Goal: Communication & Community: Answer question/provide support

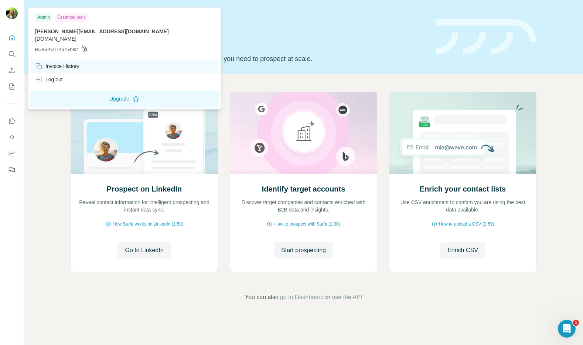
click at [72, 62] on div "Invoice History" at bounding box center [57, 65] width 44 height 7
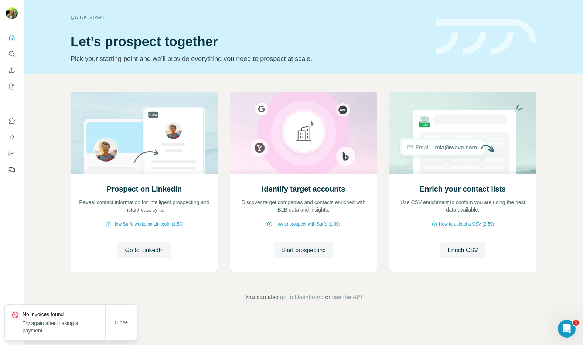
click at [121, 319] on span "Close" at bounding box center [121, 322] width 13 height 7
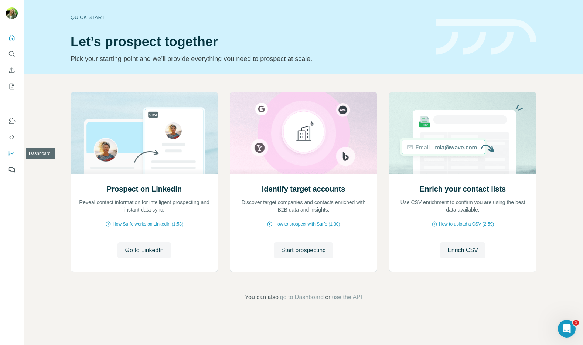
click at [13, 155] on icon "Dashboard" at bounding box center [11, 153] width 7 height 7
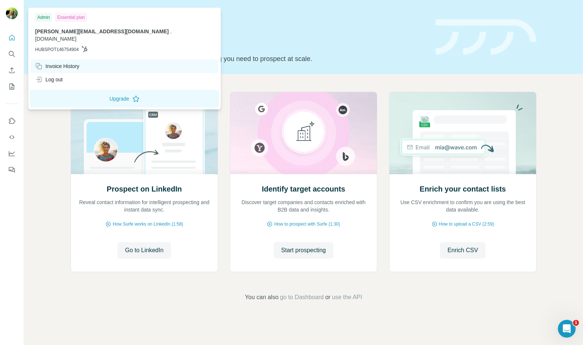
click at [72, 62] on div "Invoice History" at bounding box center [57, 65] width 44 height 7
click at [58, 62] on div "Invoice History" at bounding box center [57, 65] width 44 height 7
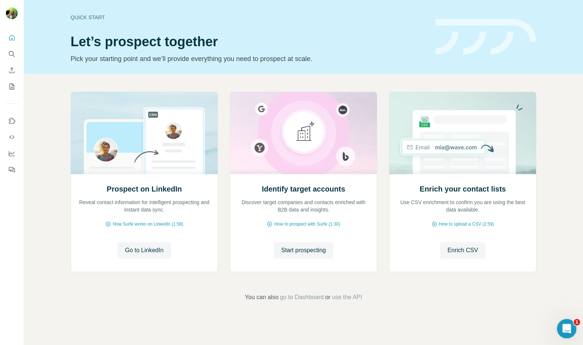
click at [572, 324] on div "Open Intercom Messenger" at bounding box center [566, 327] width 24 height 24
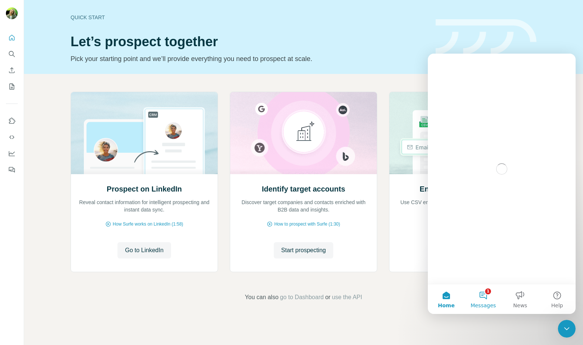
click at [479, 298] on button "1 Messages" at bounding box center [483, 299] width 37 height 30
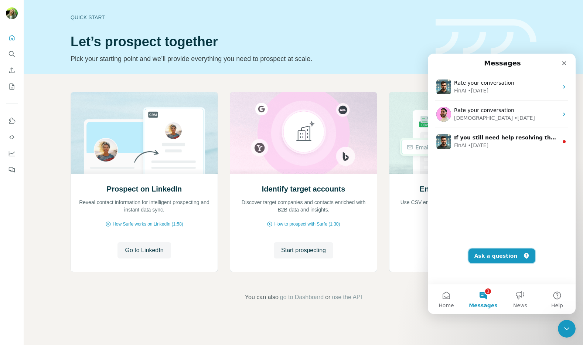
click at [498, 254] on button "Ask a question" at bounding box center [502, 255] width 67 height 15
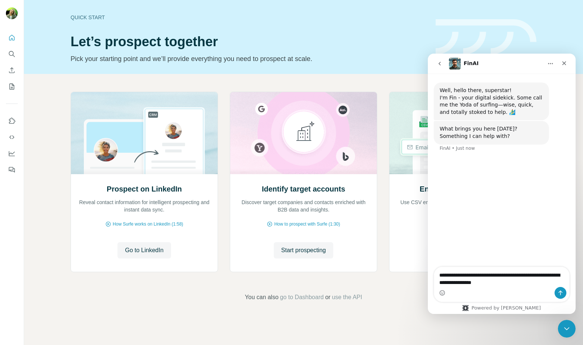
type textarea "**********"
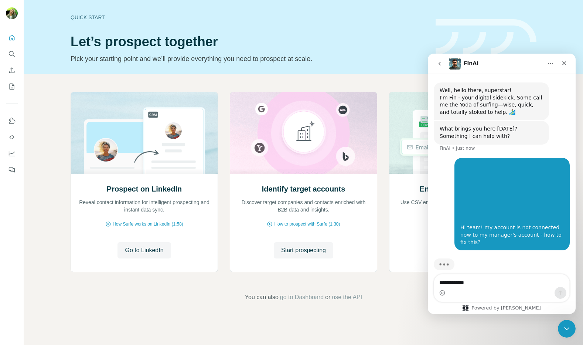
type textarea "**********"
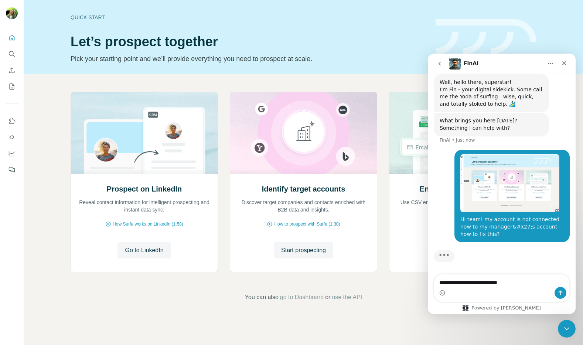
type textarea "**********"
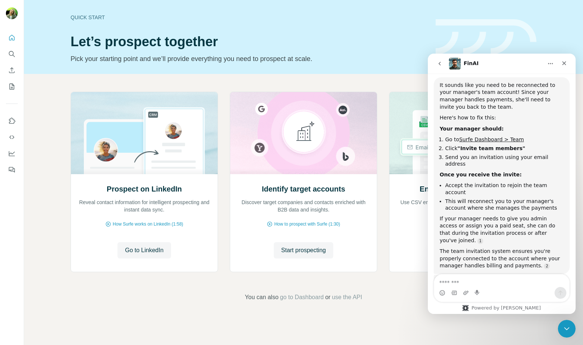
scroll to position [200, 0]
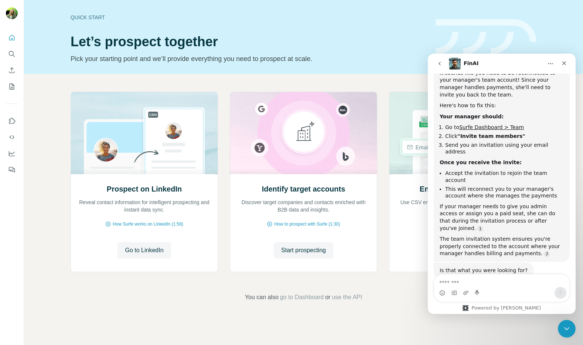
click at [509, 150] on div "It sounds like you need to be reconnected to your manager's team account! Since…" at bounding box center [502, 163] width 124 height 188
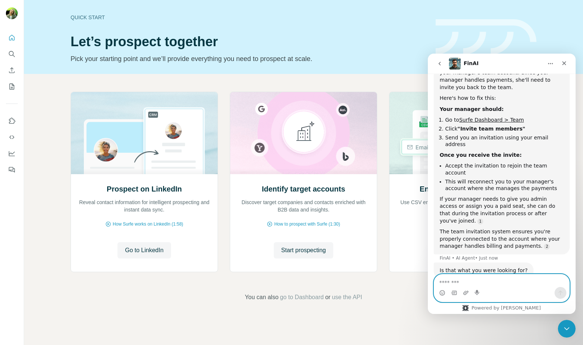
click at [462, 285] on textarea "Message…" at bounding box center [501, 280] width 135 height 13
type textarea "**********"
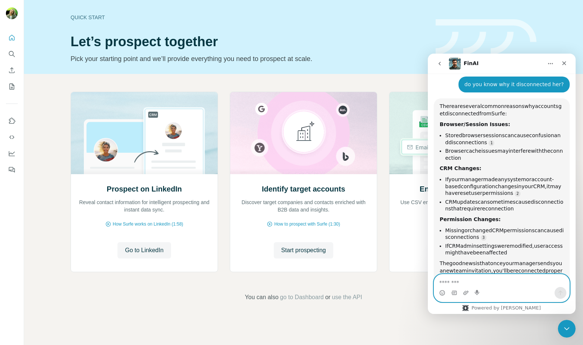
scroll to position [415, 0]
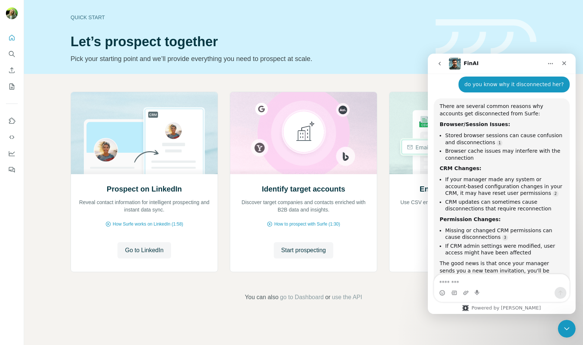
click at [494, 176] on li "If your manager made any system or account-based configuration changes in your …" at bounding box center [504, 186] width 119 height 21
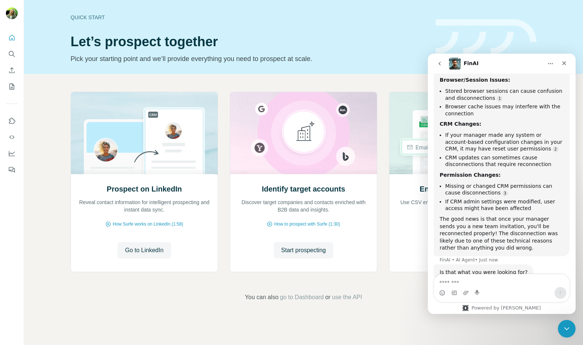
scroll to position [461, 0]
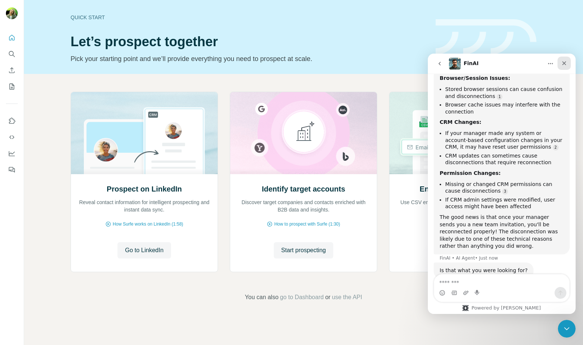
click at [564, 65] on icon "Close" at bounding box center [565, 63] width 6 height 6
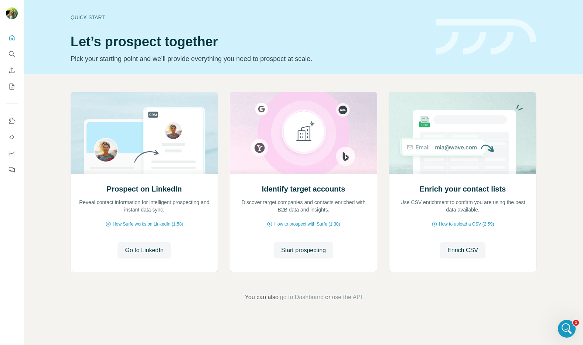
scroll to position [447, 0]
click at [566, 329] on icon "Open Intercom Messenger" at bounding box center [566, 328] width 12 height 12
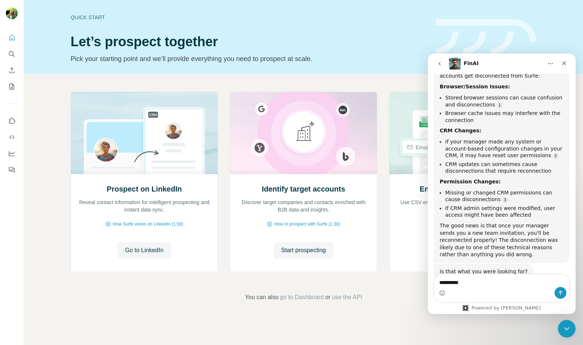
type textarea "**********"
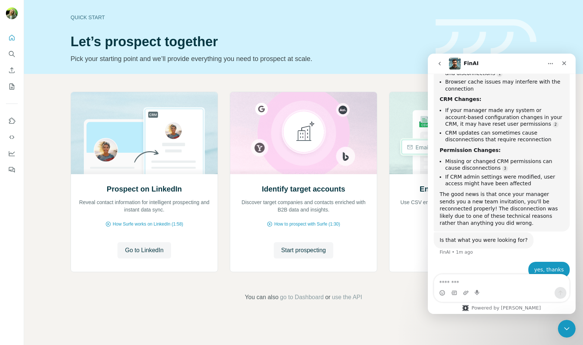
scroll to position [492, 0]
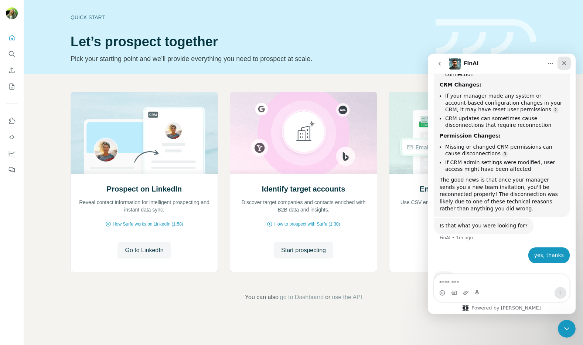
click at [560, 65] on div "Close" at bounding box center [564, 63] width 13 height 13
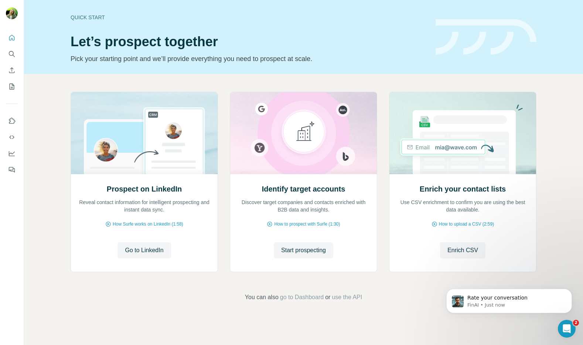
scroll to position [552, 0]
click at [488, 303] on p "FinAI • Just now" at bounding box center [515, 305] width 95 height 7
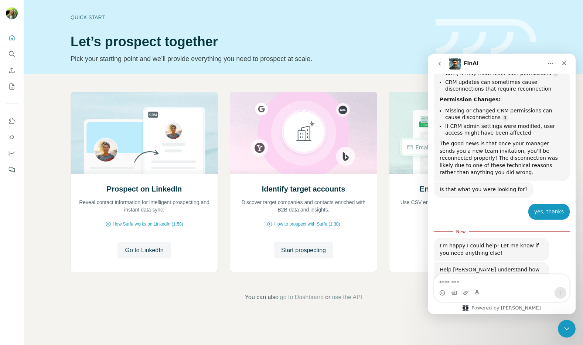
scroll to position [564, 0]
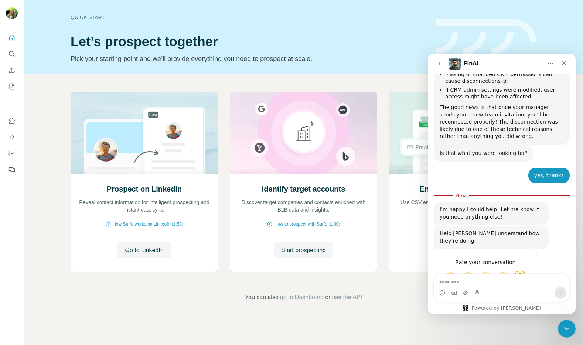
click at [522, 270] on span "Amazing" at bounding box center [520, 276] width 13 height 13
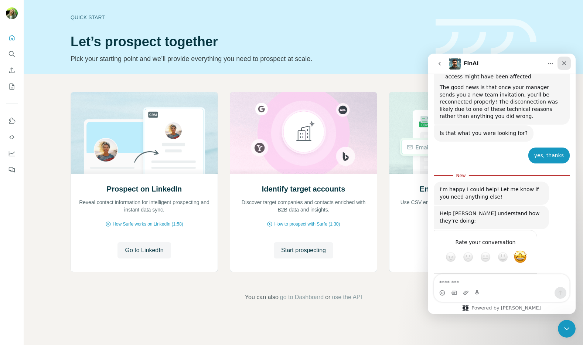
click at [564, 69] on div "Close" at bounding box center [564, 63] width 13 height 13
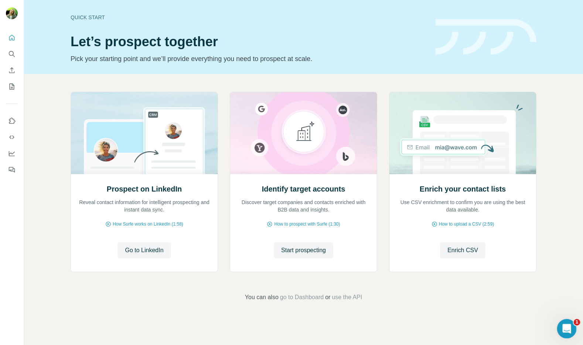
click at [569, 325] on icon "Open Intercom Messenger" at bounding box center [566, 328] width 12 height 12
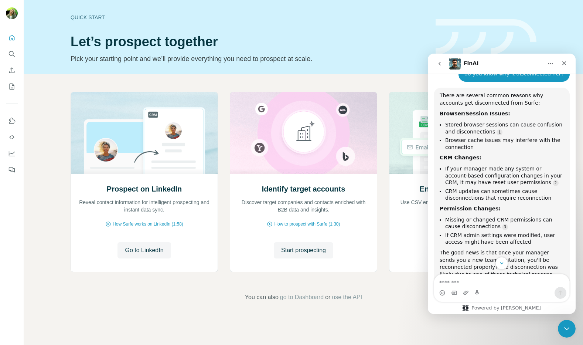
scroll to position [432, 0]
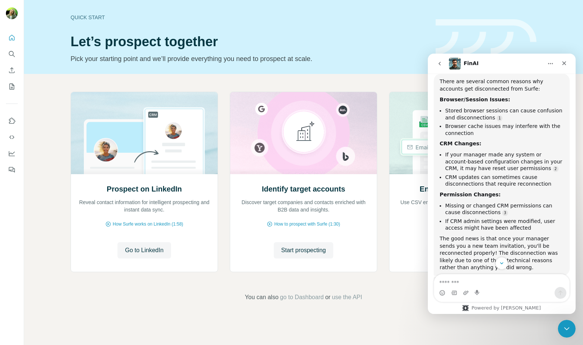
click at [481, 279] on textarea "Message…" at bounding box center [501, 280] width 135 height 13
type textarea "**********"
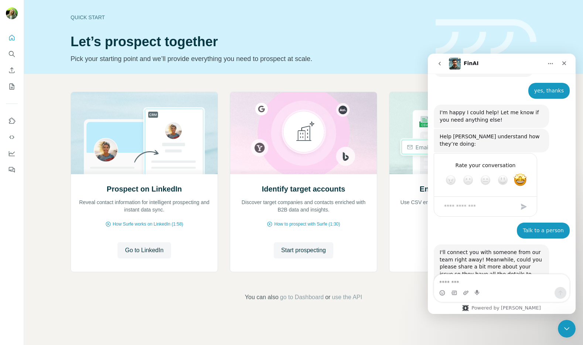
scroll to position [652, 0]
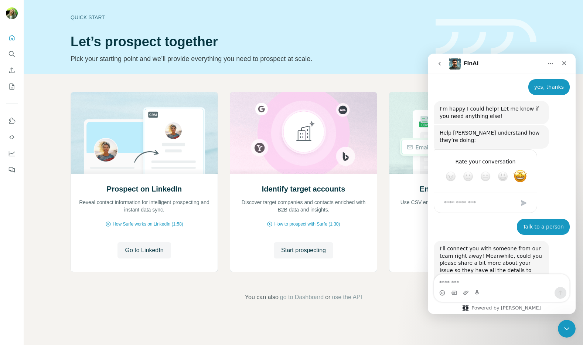
click at [513, 245] on div "I'll connect you with someone from our team right away! Meanwhile, could you pl…" at bounding box center [492, 263] width 104 height 36
click at [487, 288] on div "Intercom messenger" at bounding box center [501, 293] width 135 height 12
click at [480, 275] on textarea "Message…" at bounding box center [501, 280] width 135 height 13
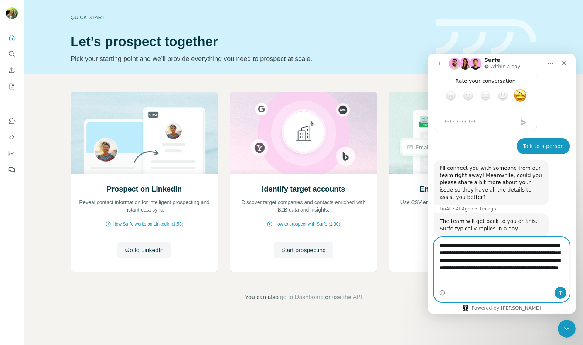
scroll to position [741, 0]
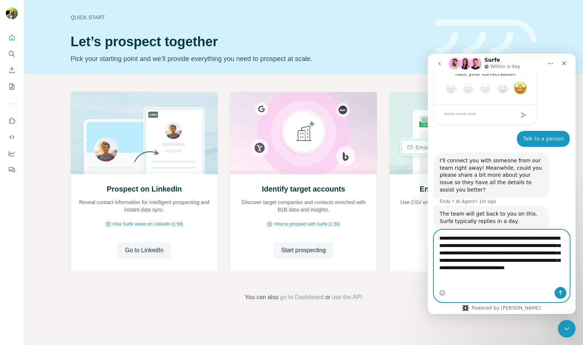
type textarea "**********"
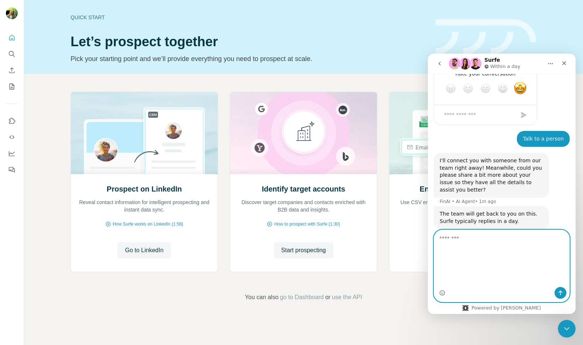
scroll to position [777, 0]
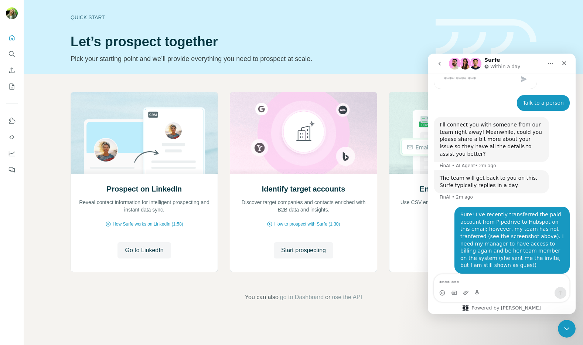
click at [499, 214] on div "Sure! I've recently transferred the paid account from Pipedrive to Hubspot on t…" at bounding box center [513, 240] width 104 height 58
click at [485, 229] on div "Sure! I've recently transferred the paid account from Pipedrive to Hubspot on t…" at bounding box center [513, 240] width 104 height 58
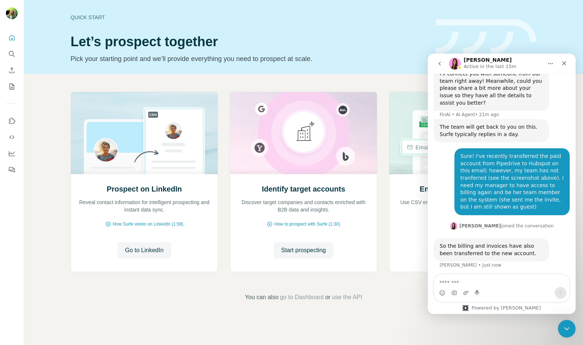
scroll to position [831, 0]
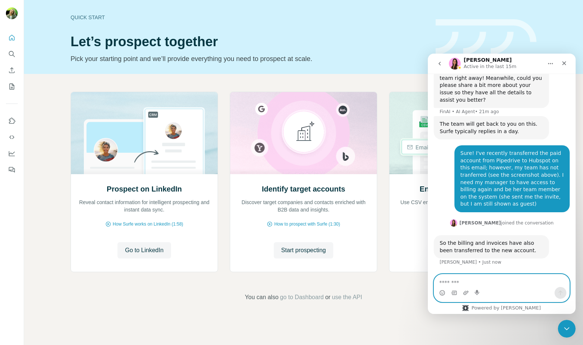
click at [469, 281] on textarea "Message…" at bounding box center [501, 280] width 135 height 13
type textarea "**********"
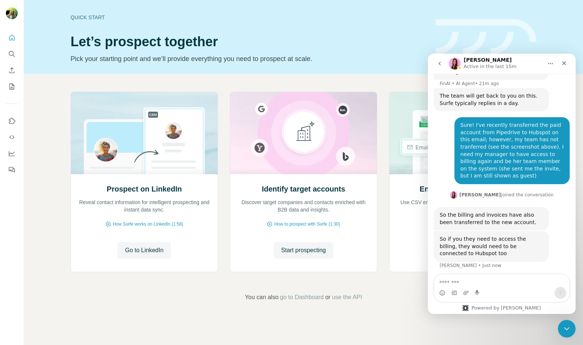
scroll to position [862, 0]
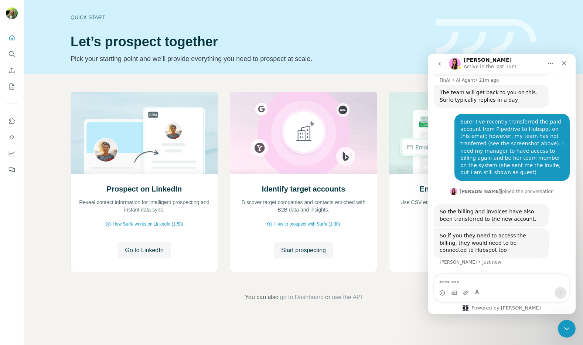
click at [474, 275] on div "Typing" at bounding box center [502, 289] width 136 height 28
click at [457, 280] on textarea "Message…" at bounding box center [501, 280] width 135 height 13
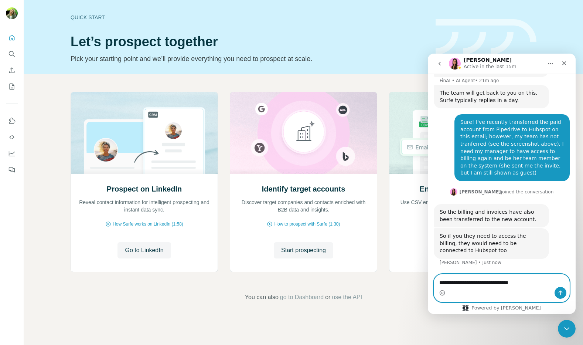
scroll to position [834, 0]
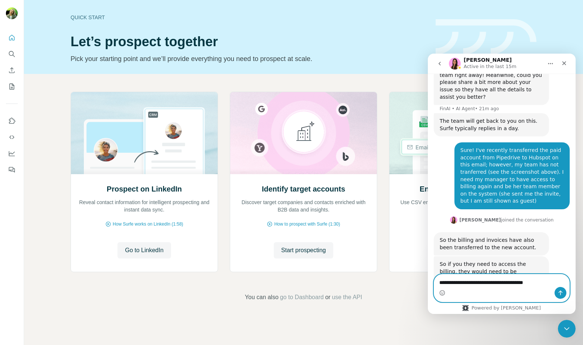
type textarea "**********"
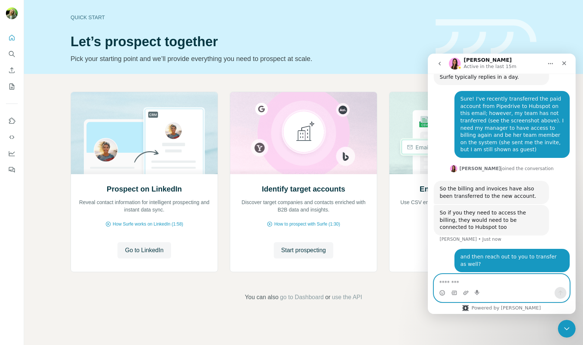
scroll to position [892, 0]
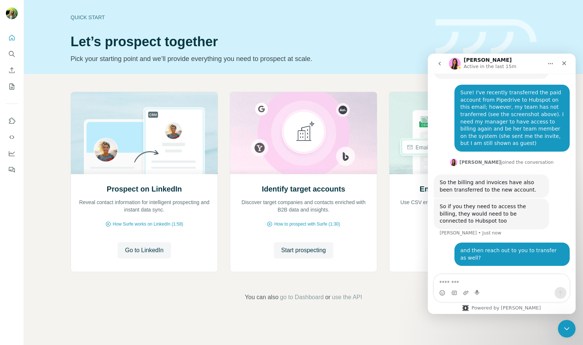
click at [497, 275] on div "Typing" at bounding box center [502, 289] width 136 height 28
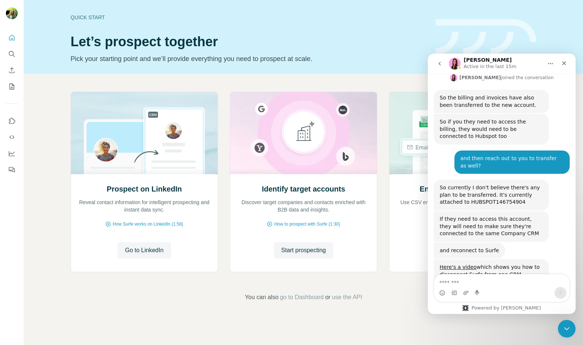
scroll to position [979, 0]
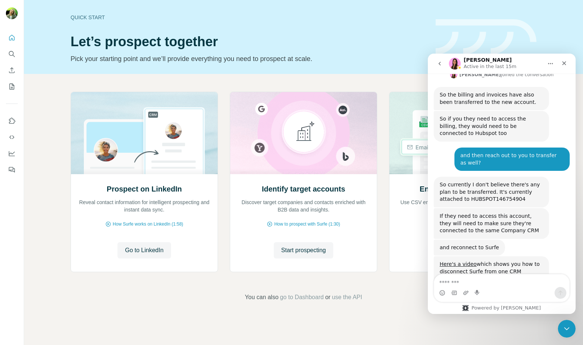
click at [480, 179] on div "So currently I don't believe there's any plan to be transferred. It's currently…" at bounding box center [502, 192] width 136 height 31
click at [466, 261] on link "Here's a video" at bounding box center [458, 264] width 37 height 6
click at [471, 279] on textarea "Message…" at bounding box center [501, 280] width 135 height 13
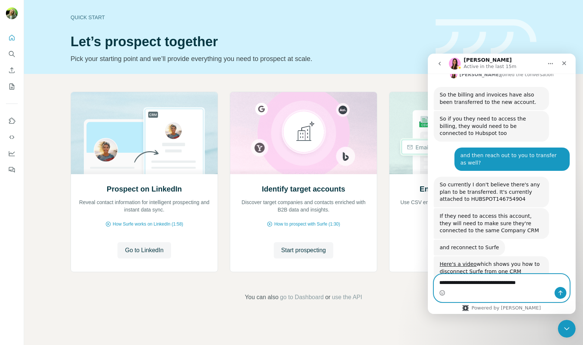
type textarea "**********"
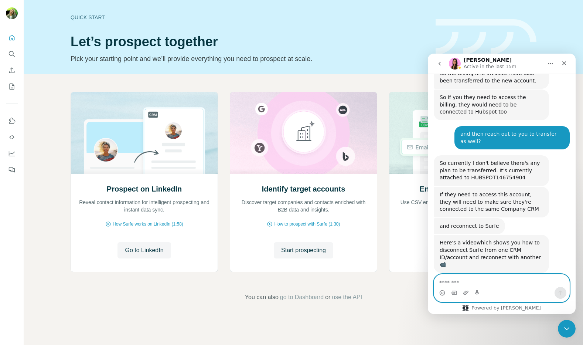
scroll to position [1001, 0]
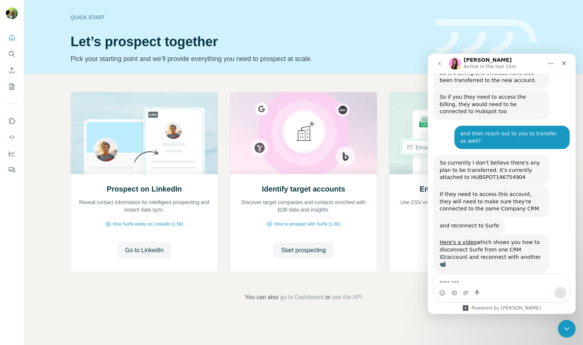
click at [526, 234] on div "Here's a video which shows you how to disconnect Surfe from one CRM ID/account …" at bounding box center [491, 253] width 115 height 38
click at [466, 281] on textarea "Message…" at bounding box center [501, 280] width 135 height 13
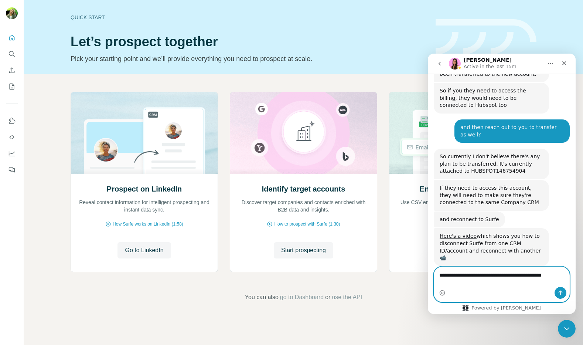
scroll to position [1008, 0]
type textarea "**********"
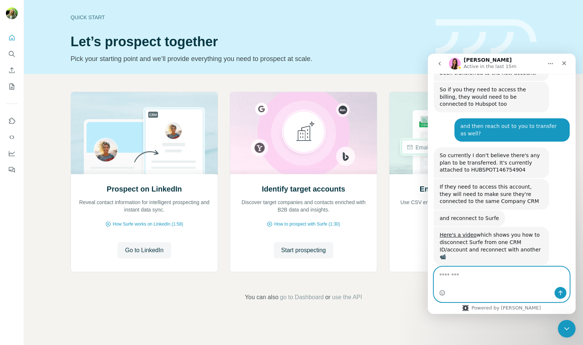
scroll to position [1025, 0]
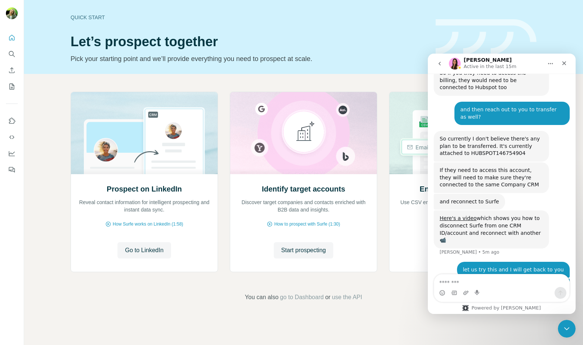
click at [471, 215] on div "Here's a video which shows you how to disconnect Surfe from one CRM ID/account …" at bounding box center [492, 229] width 104 height 29
click at [490, 64] on p "Active in the last 15m" at bounding box center [490, 66] width 53 height 7
click at [469, 135] on div "So currently I don't believe there's any plan to be transferred. It's currently…" at bounding box center [492, 146] width 104 height 22
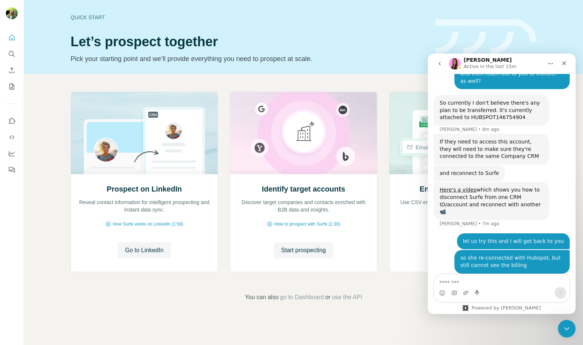
scroll to position [1073, 0]
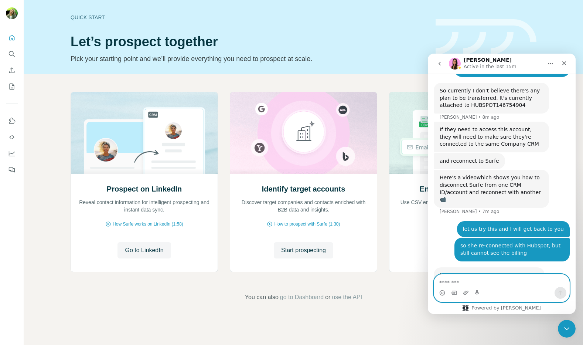
click at [458, 278] on textarea "Message…" at bounding box center [501, 280] width 135 height 13
type textarea "**********"
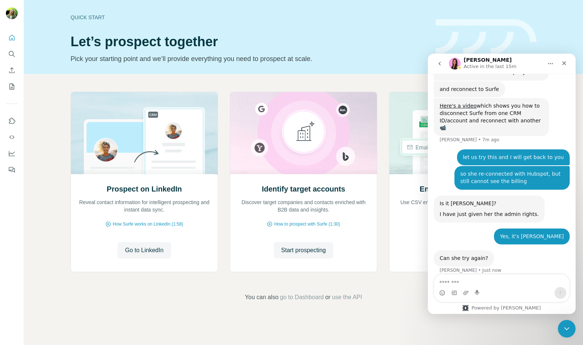
scroll to position [1146, 0]
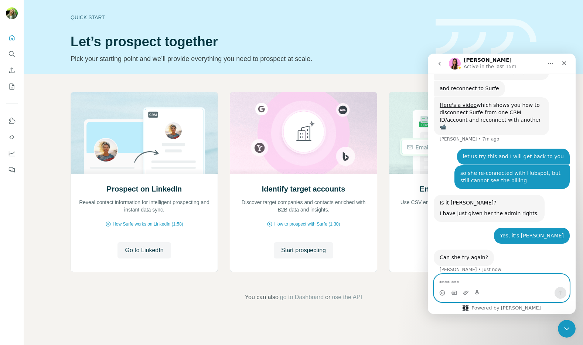
click at [455, 276] on textarea "Message…" at bounding box center [501, 280] width 135 height 13
type textarea "****"
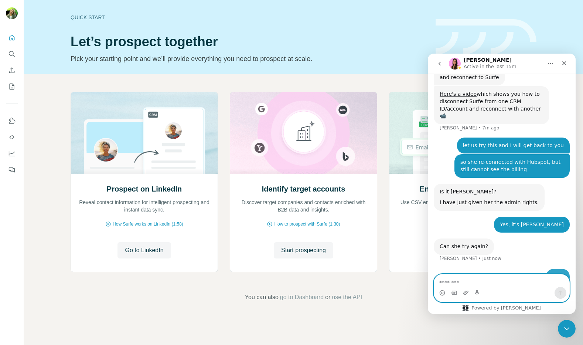
scroll to position [1167, 0]
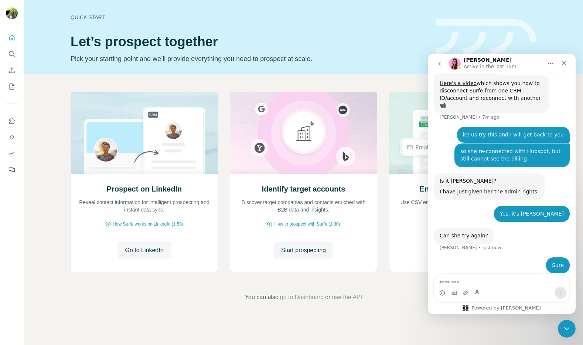
click at [463, 232] on div "Can she try again?" at bounding box center [464, 235] width 48 height 7
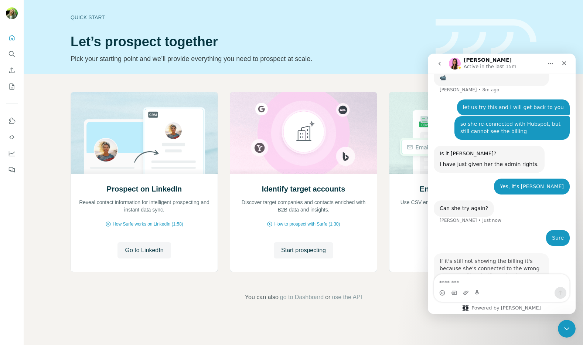
scroll to position [1197, 0]
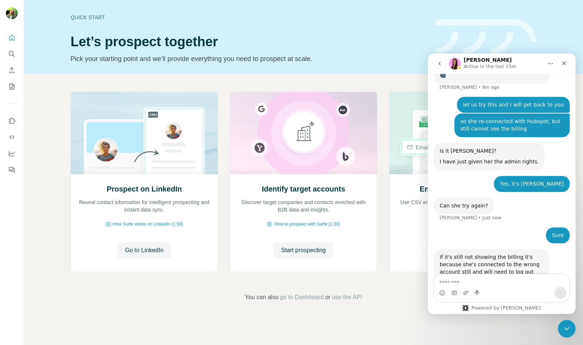
click at [492, 254] on div "If it's still not showing the billing it's because she's connected to the wrong…" at bounding box center [492, 276] width 104 height 44
copy div "If it's still not showing the billing it's because she's connected to the wrong…"
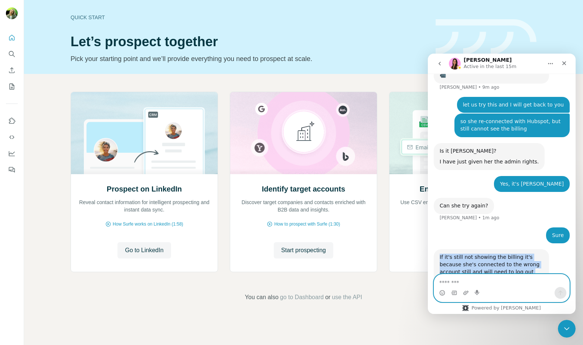
click at [458, 285] on textarea "Message…" at bounding box center [501, 280] width 135 height 13
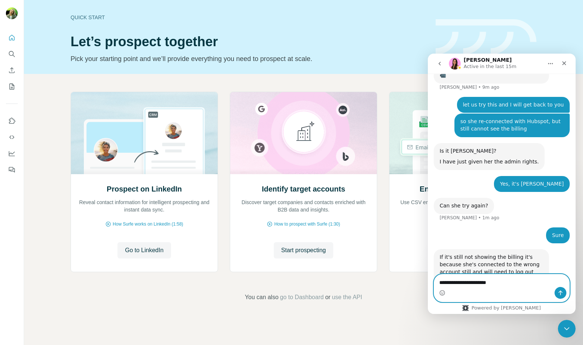
type textarea "**********"
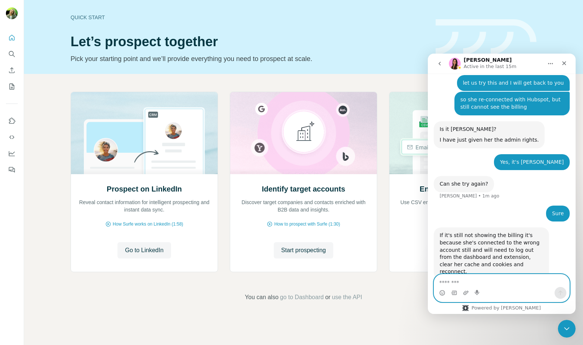
scroll to position [1219, 0]
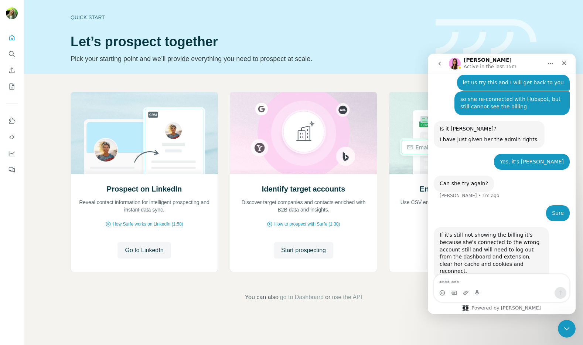
click at [475, 231] on div "If it's still not showing the billing it's because she's connected to the wrong…" at bounding box center [492, 253] width 104 height 44
click at [460, 284] on textarea "Message…" at bounding box center [501, 280] width 135 height 13
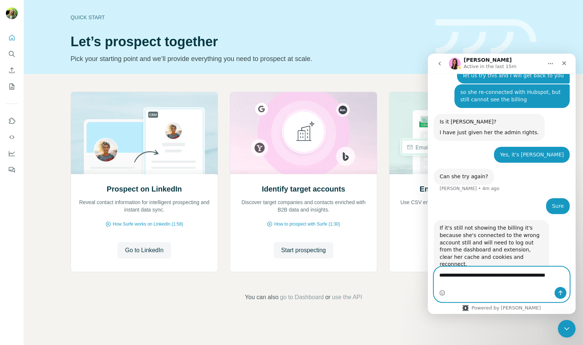
scroll to position [1227, 0]
type textarea "**********"
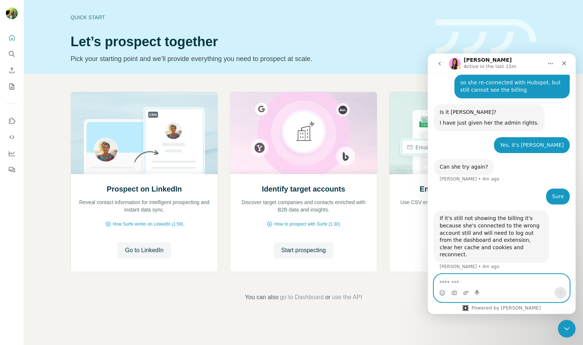
scroll to position [1244, 0]
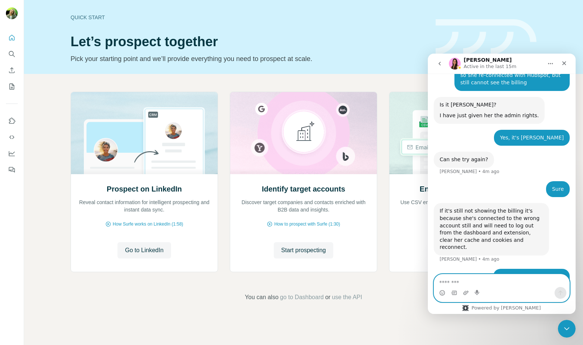
type textarea "*"
paste textarea "**********"
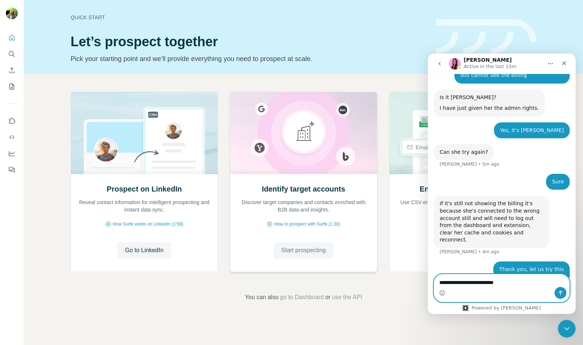
paste textarea "Message…"
type textarea "**********"
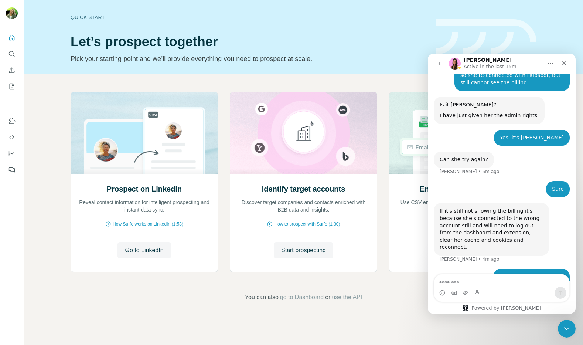
click at [474, 286] on div "she logged in through incognito and still does not see the billing [PERSON_NAME…" at bounding box center [512, 297] width 115 height 23
click at [466, 207] on div "If it's still not showing the billing it's because she's connected to the wrong…" at bounding box center [492, 229] width 104 height 44
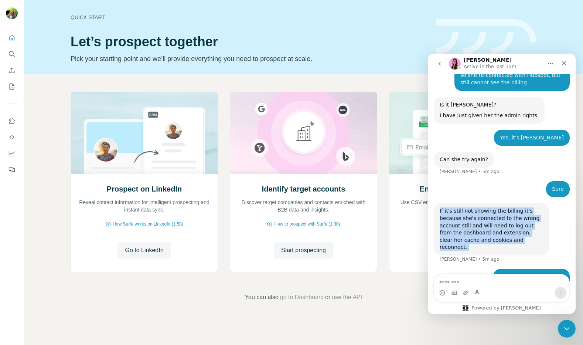
click at [476, 207] on div "If it's still not showing the billing it's because she's connected to the wrong…" at bounding box center [492, 229] width 104 height 44
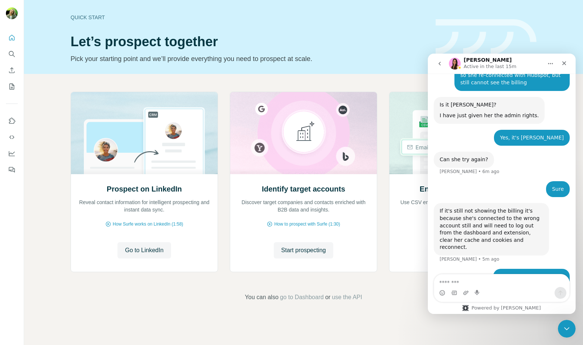
click at [464, 290] on div "she logged in through incognito and still does not see the billing" at bounding box center [513, 297] width 104 height 14
click at [484, 290] on div "she logged in through incognito and still does not see the billing" at bounding box center [513, 297] width 104 height 14
click at [521, 290] on div "she logged in through incognito and still does not see the billing" at bounding box center [513, 297] width 104 height 14
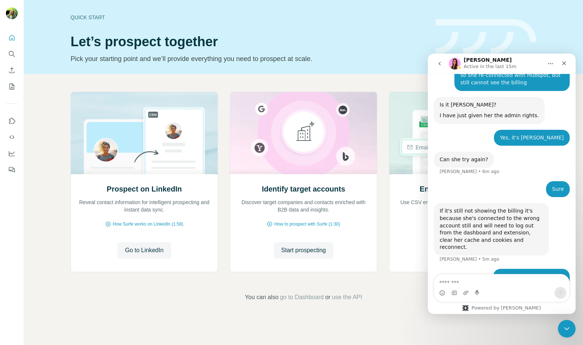
click at [552, 68] on button "Home" at bounding box center [551, 64] width 14 height 14
click at [485, 181] on div "Sure [PERSON_NAME][EMAIL_ADDRESS][DOMAIN_NAME] • 6m ago" at bounding box center [502, 192] width 136 height 22
click at [485, 207] on div "If it's still not showing the billing it's because she's connected to the wrong…" at bounding box center [492, 229] width 104 height 44
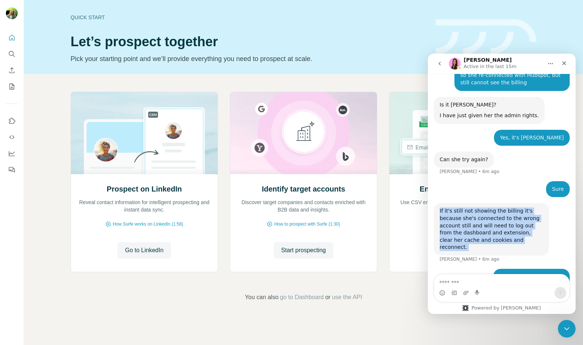
click at [481, 207] on div "If it's still not showing the billing it's because she's connected to the wrong…" at bounding box center [492, 229] width 104 height 44
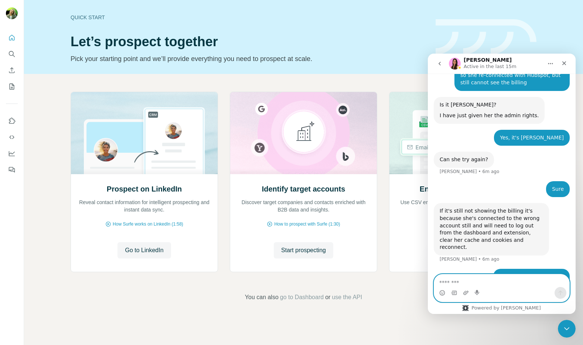
click at [447, 283] on textarea "Message…" at bounding box center [501, 280] width 135 height 13
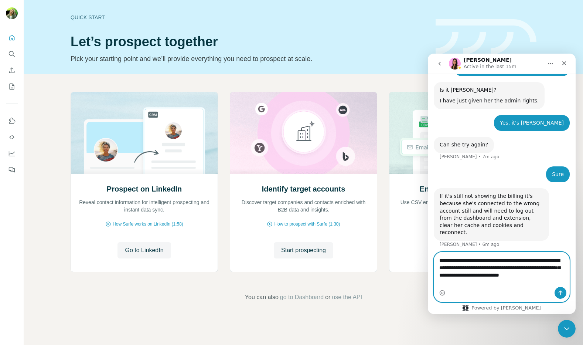
scroll to position [1266, 0]
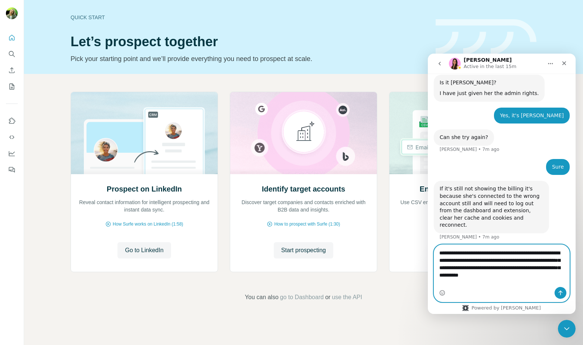
type textarea "**********"
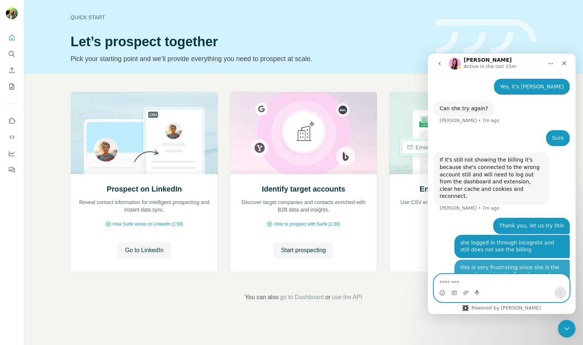
scroll to position [1297, 0]
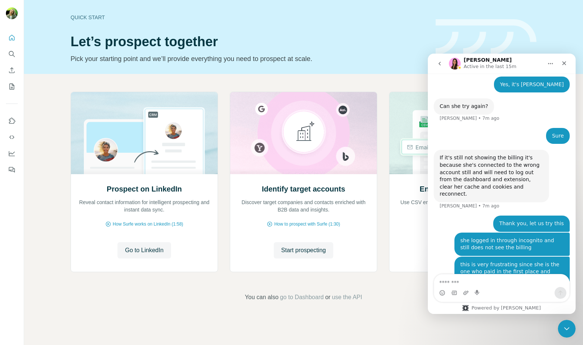
click at [473, 261] on div "this is very frustrating since she is the one who paid in the first place and m…" at bounding box center [513, 283] width 104 height 44
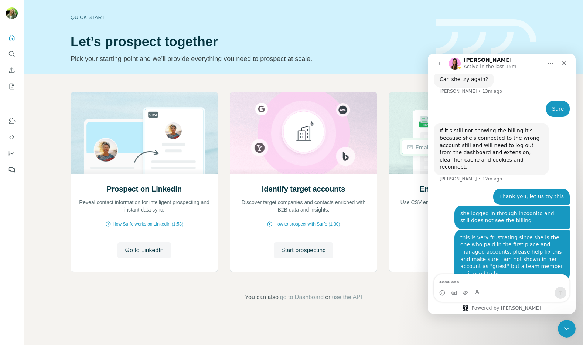
scroll to position [1325, 0]
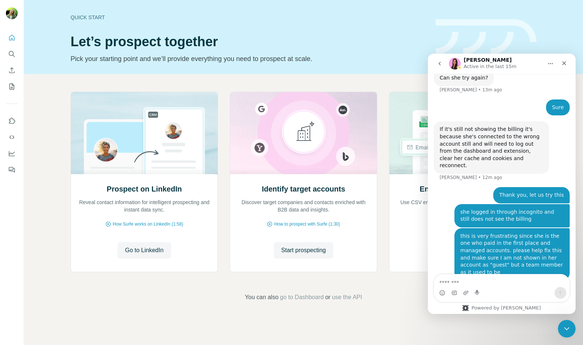
click at [500, 233] on div "this is very frustrating since she is the one who paid in the first place and m…" at bounding box center [513, 255] width 104 height 44
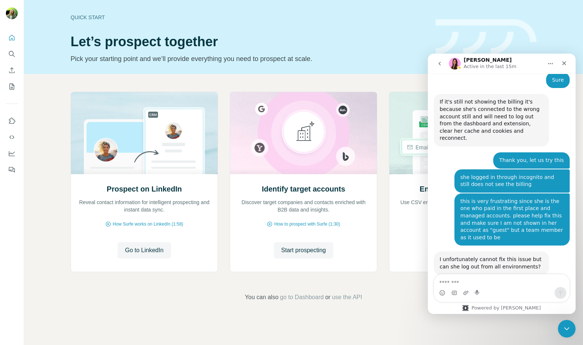
scroll to position [1354, 0]
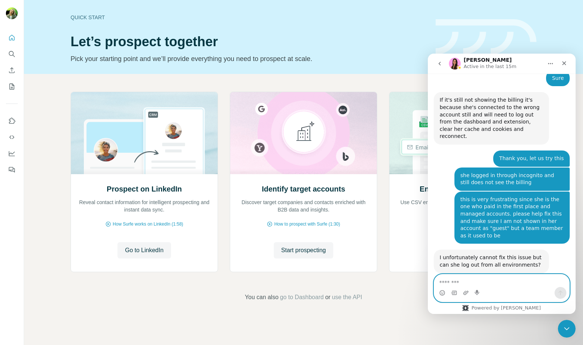
click at [473, 278] on textarea "Message…" at bounding box center [501, 280] width 135 height 13
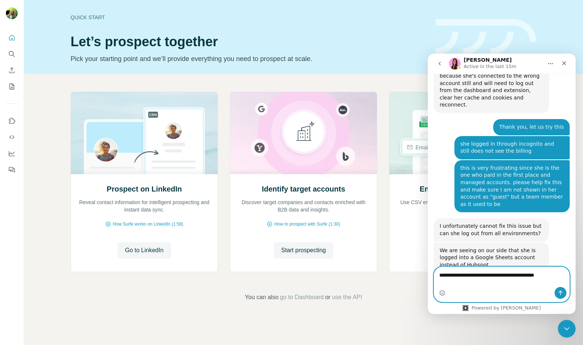
scroll to position [1389, 0]
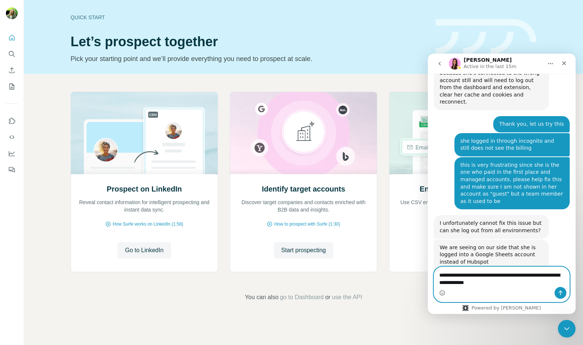
type textarea "**********"
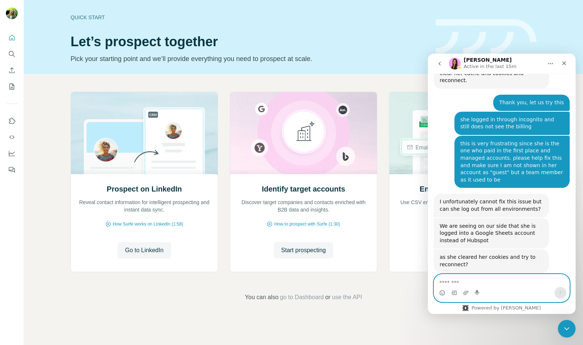
scroll to position [1411, 0]
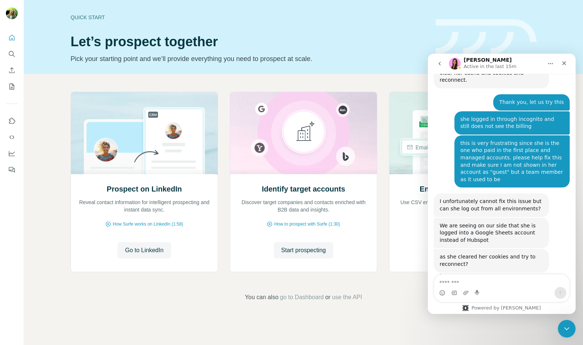
click at [459, 286] on div "she did already, what do you mean? How could she connect to Google Sheets even?…" at bounding box center [512, 301] width 115 height 31
click at [449, 281] on textarea "Message…" at bounding box center [501, 280] width 135 height 13
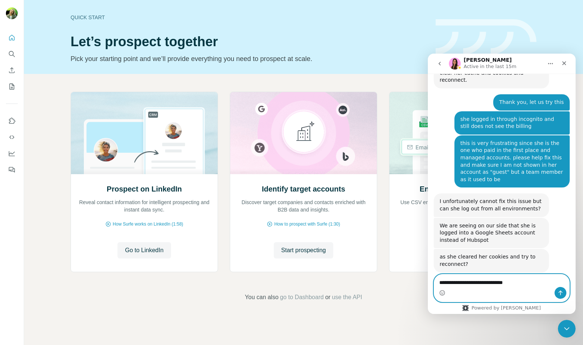
type textarea "**********"
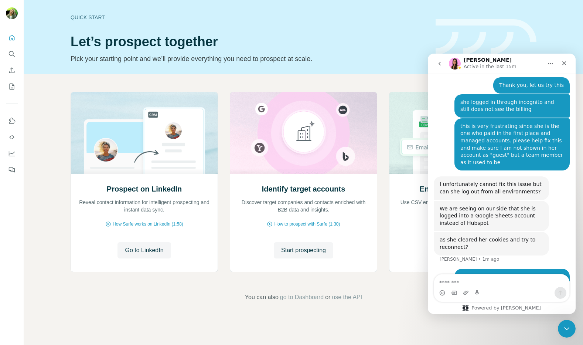
click at [474, 205] on div "We are seeing on our side that she is logged into a Google Sheets account inste…" at bounding box center [492, 216] width 104 height 22
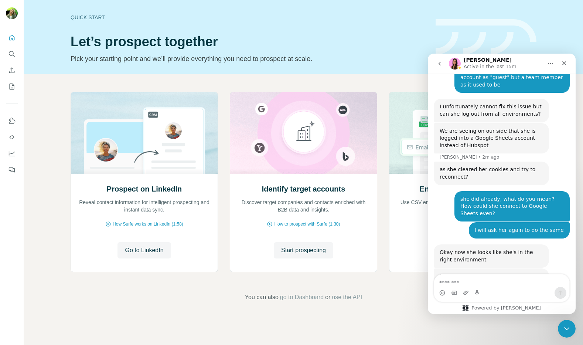
scroll to position [1505, 0]
click at [459, 280] on textarea "Message…" at bounding box center [501, 280] width 135 height 13
click at [462, 281] on textarea "Message…" at bounding box center [501, 280] width 135 height 13
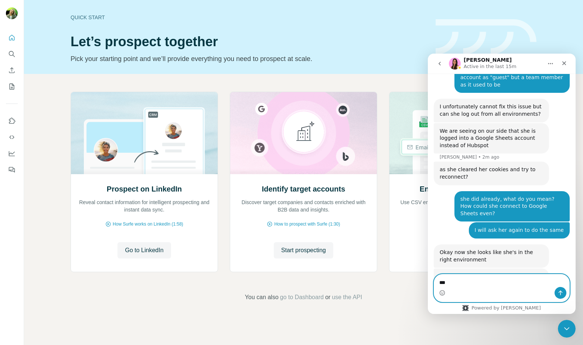
type textarea "****"
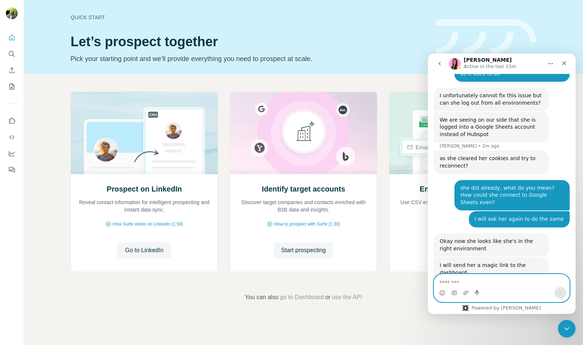
scroll to position [1527, 0]
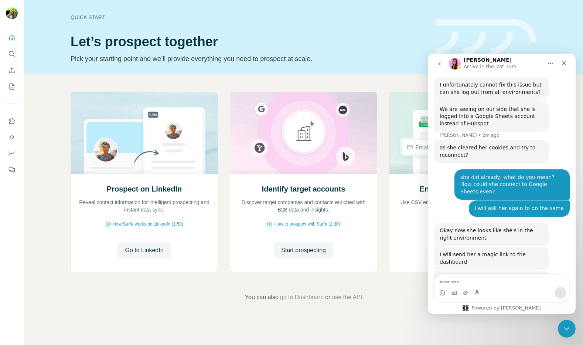
click at [452, 227] on div "Okay now she looks like she's in the right environment" at bounding box center [492, 234] width 104 height 14
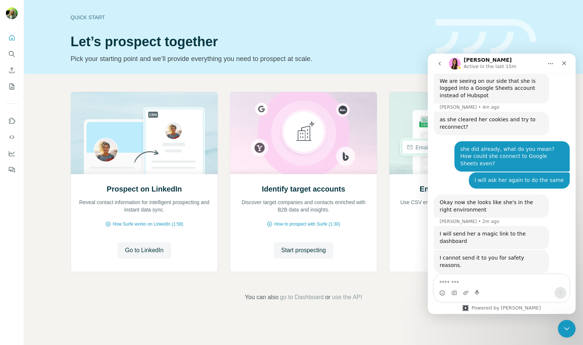
scroll to position [1557, 0]
